Goal: Task Accomplishment & Management: Use online tool/utility

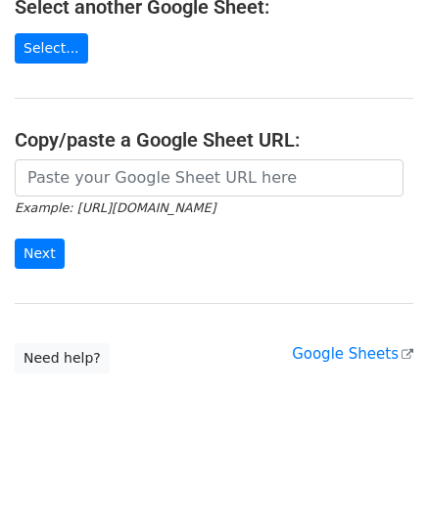
scroll to position [249, 0]
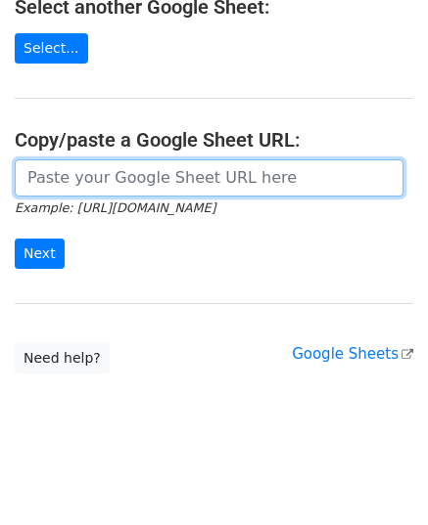
click at [123, 183] on input "url" at bounding box center [209, 178] width 388 height 37
paste input "https://docs.google.com/spreadsheets/d/1cjVd6gRPH9KNXuA38ONzmLVpR97er3TsyXYcOIG…"
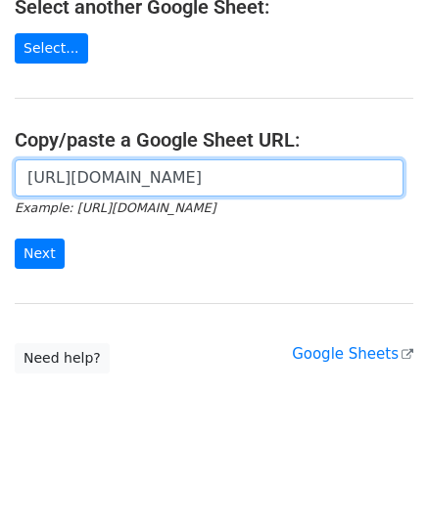
scroll to position [0, 574]
type input "https://docs.google.com/spreadsheets/d/1cjVd6gRPH9KNXuA38ONzmLVpR97er3TsyXYcOIG…"
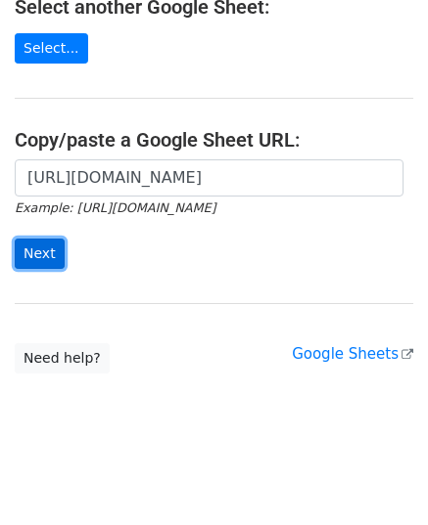
click at [21, 248] on input "Next" at bounding box center [40, 254] width 50 height 30
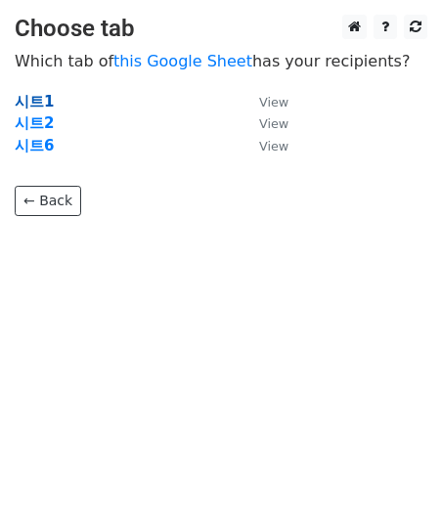
click at [35, 99] on strong "시트1" at bounding box center [34, 102] width 39 height 18
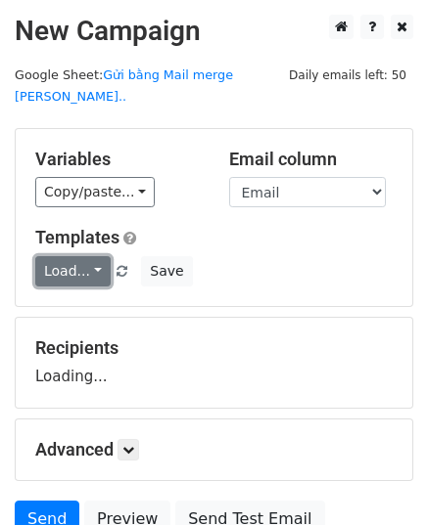
click at [62, 256] on link "Load..." at bounding box center [72, 271] width 75 height 30
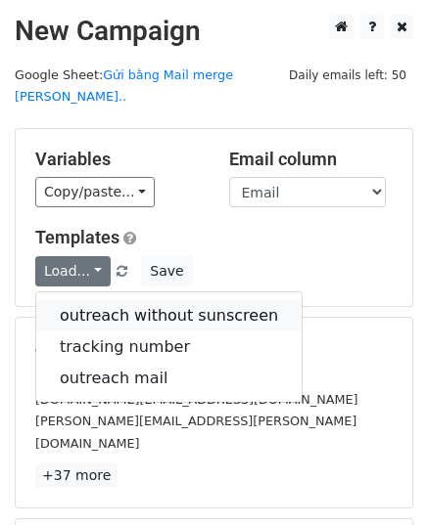
click at [164, 300] on link "outreach without sunscreen" at bounding box center [168, 315] width 265 height 31
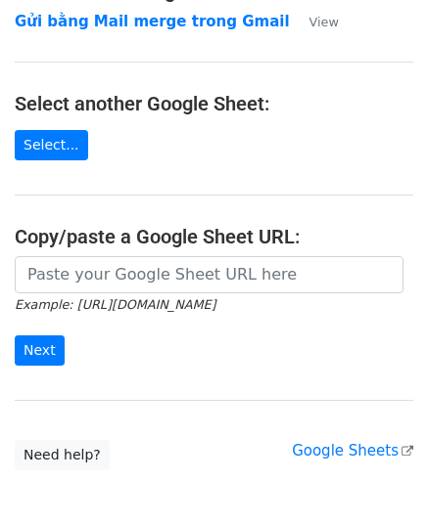
scroll to position [249, 0]
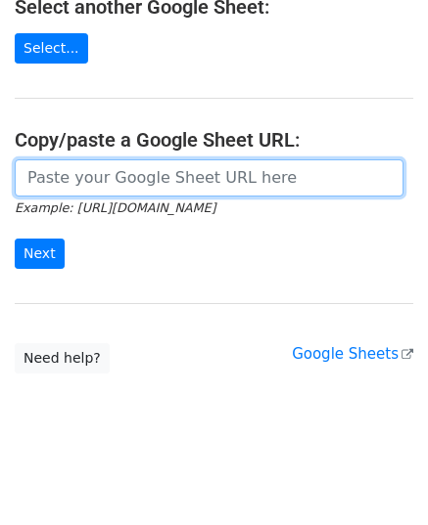
click at [94, 185] on input "url" at bounding box center [209, 178] width 388 height 37
paste input "https://docs.google.com/spreadsheets/d/1cjVd6gRPH9KNXuA38ONzmLVpR97er3TsyXYcOIG…"
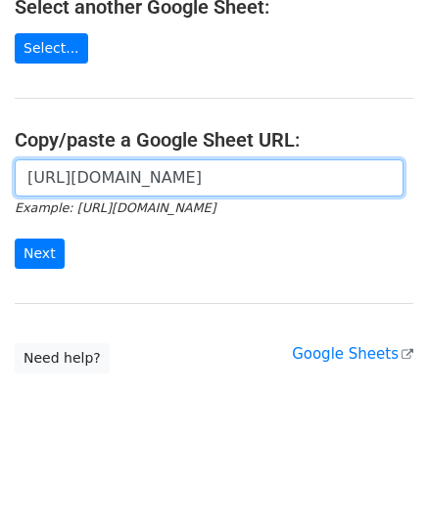
scroll to position [0, 591]
type input "https://docs.google.com/spreadsheets/d/1cjVd6gRPH9KNXuA38ONzmLVpR97er3TsyXYcOIG…"
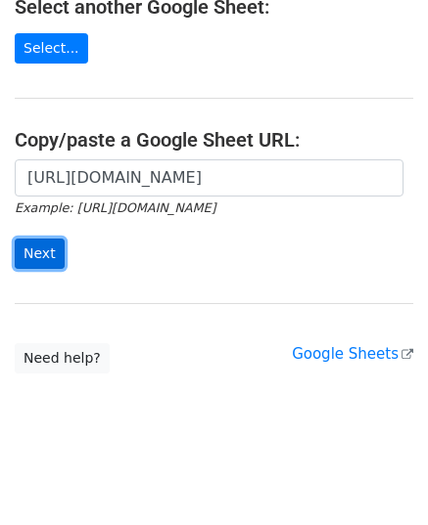
click at [33, 253] on input "Next" at bounding box center [40, 254] width 50 height 30
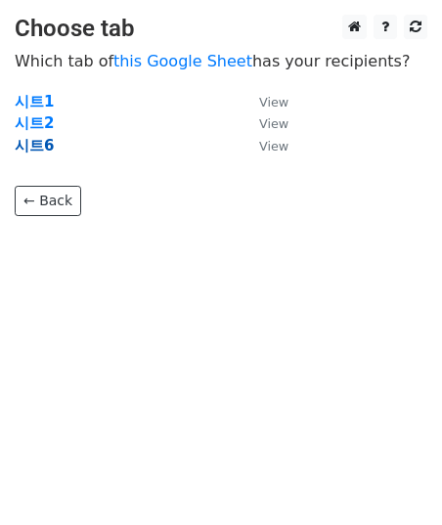
click at [29, 143] on strong "시트6" at bounding box center [34, 146] width 39 height 18
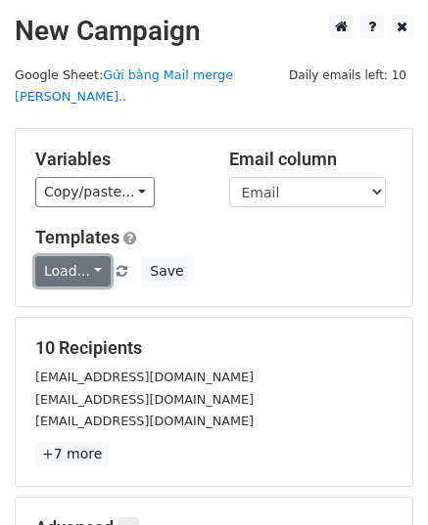
click at [89, 256] on link "Load..." at bounding box center [72, 271] width 75 height 30
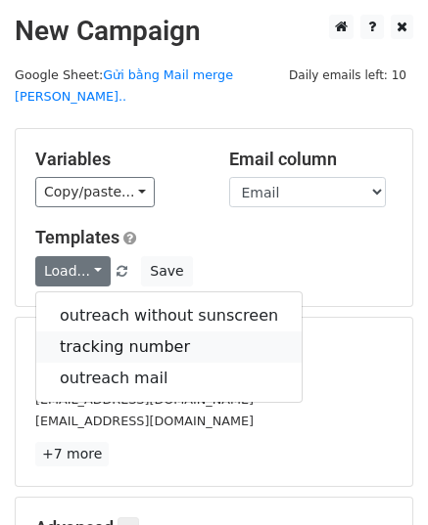
click at [136, 332] on link "tracking number" at bounding box center [168, 347] width 265 height 31
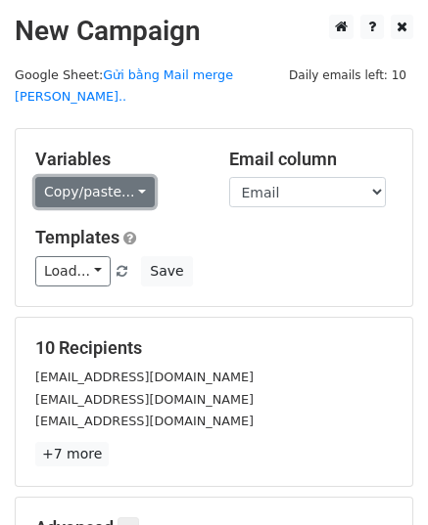
click at [127, 177] on link "Copy/paste..." at bounding box center [94, 192] width 119 height 30
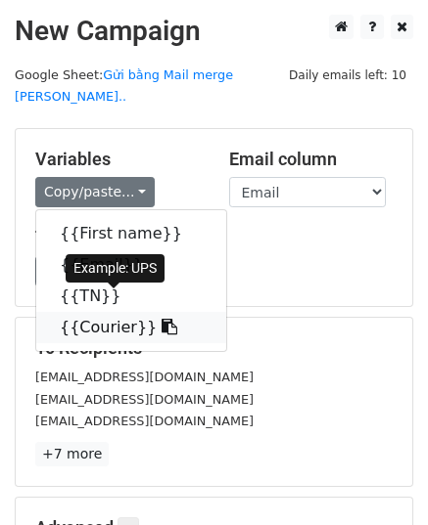
click at [161, 319] on icon at bounding box center [169, 327] width 16 height 16
